Goal: Task Accomplishment & Management: Manage account settings

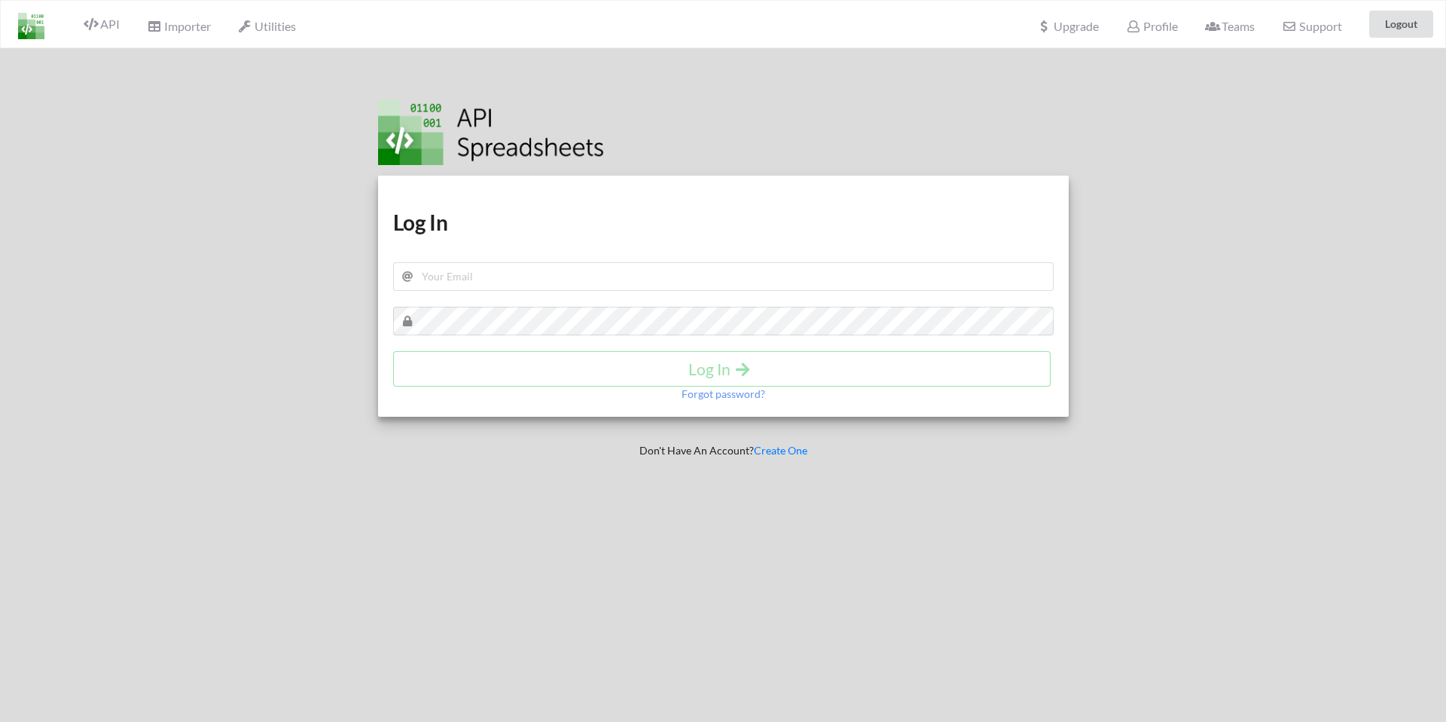
click at [1061, 109] on div at bounding box center [728, 130] width 701 height 69
click at [587, 272] on input "text" at bounding box center [723, 276] width 661 height 29
type input "[EMAIL_ADDRESS][DOMAIN_NAME]"
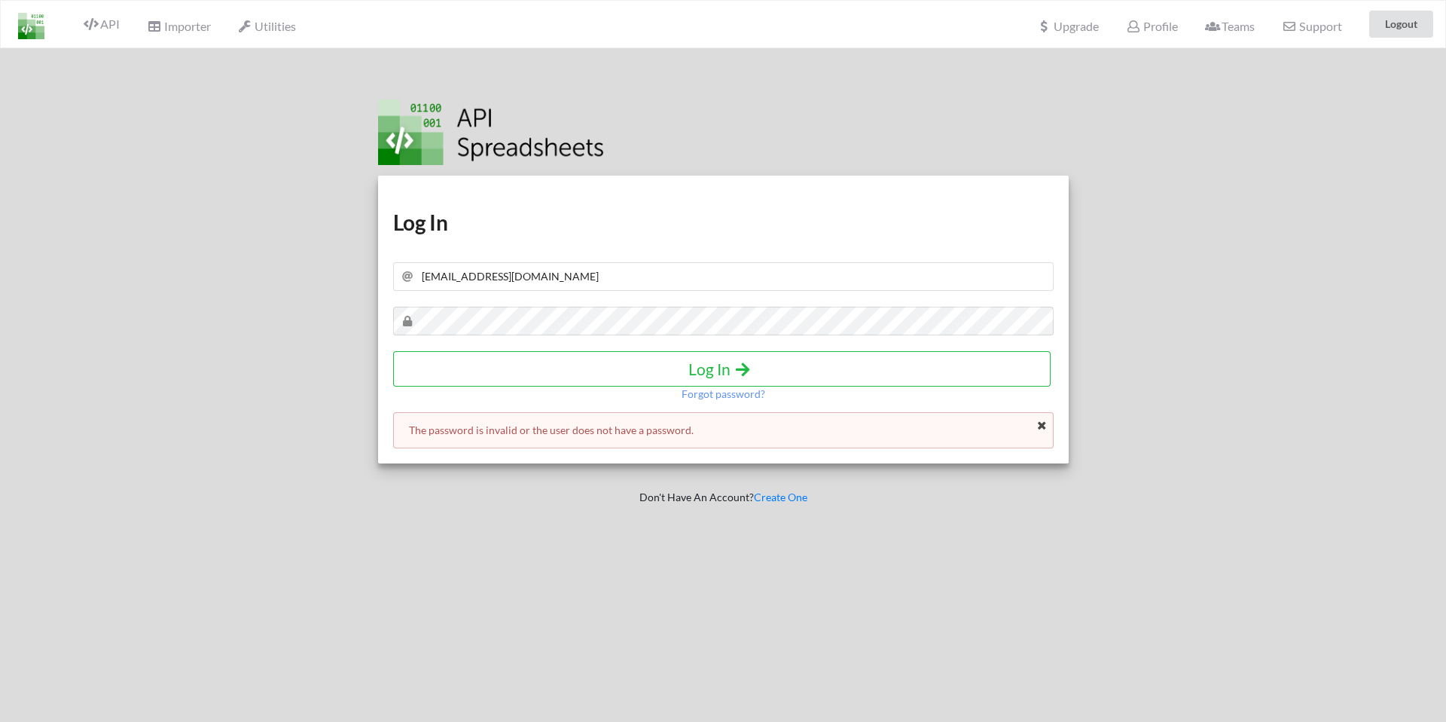
click at [1017, 205] on div "Download hidden Download hidden Log In [EMAIL_ADDRESS][DOMAIN_NAME] Log In Forg…" at bounding box center [723, 319] width 691 height 288
click at [1005, 125] on div at bounding box center [728, 130] width 701 height 69
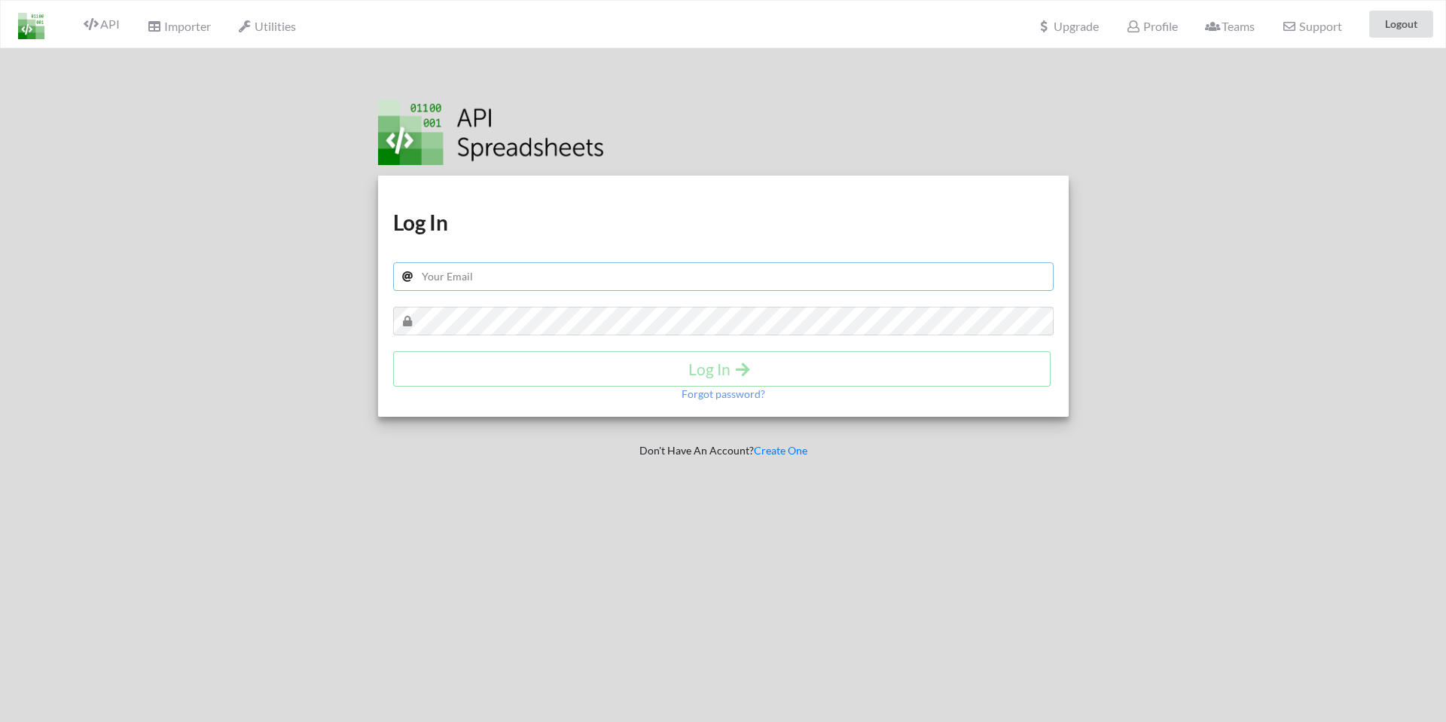
click at [460, 288] on input "text" at bounding box center [723, 276] width 661 height 29
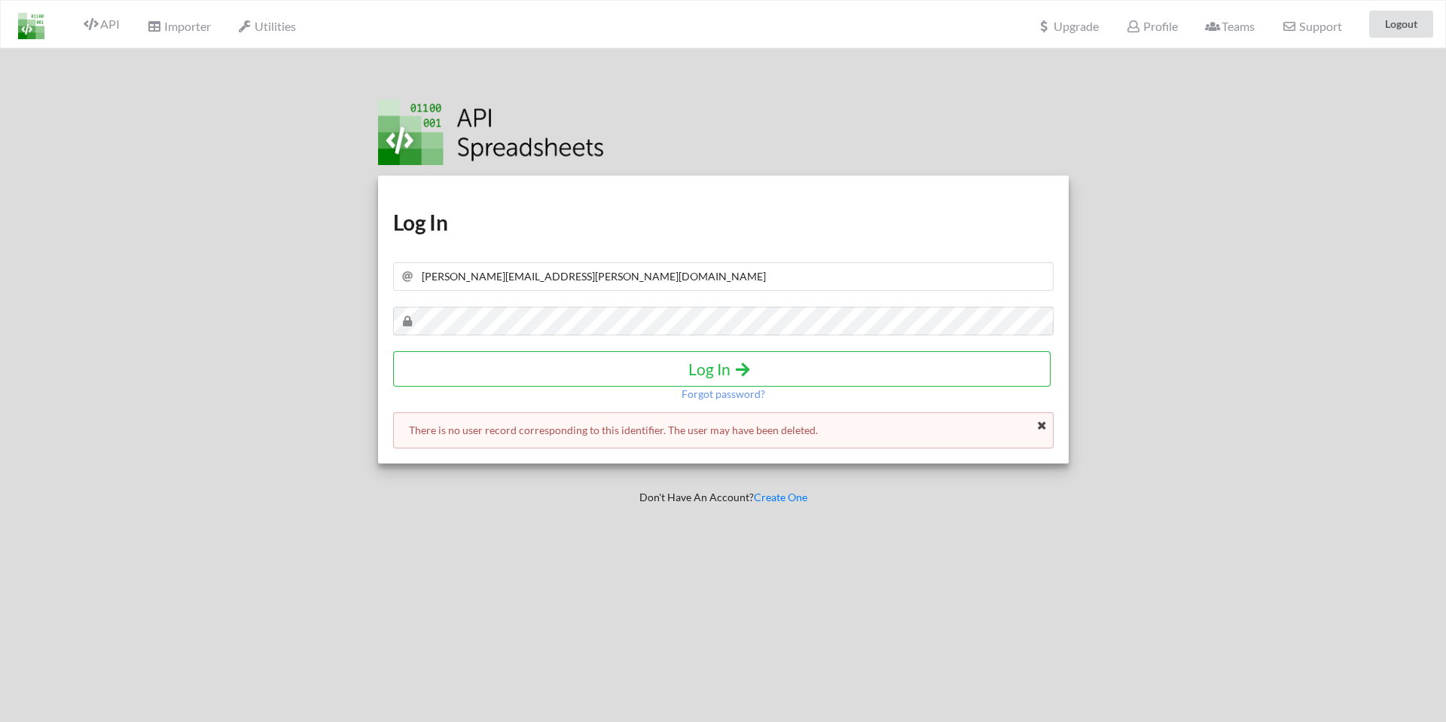
click at [560, 291] on div "Download hidden Download hidden Log In [PERSON_NAME][EMAIL_ADDRESS][PERSON_NAME…" at bounding box center [723, 319] width 691 height 288
click at [569, 279] on input "[PERSON_NAME][EMAIL_ADDRESS][PERSON_NAME][DOMAIN_NAME]" at bounding box center [723, 276] width 661 height 29
type input "[EMAIL_ADDRESS][DOMAIN_NAME]"
click at [1116, 484] on div at bounding box center [1275, 409] width 368 height 722
